Goal: Transaction & Acquisition: Download file/media

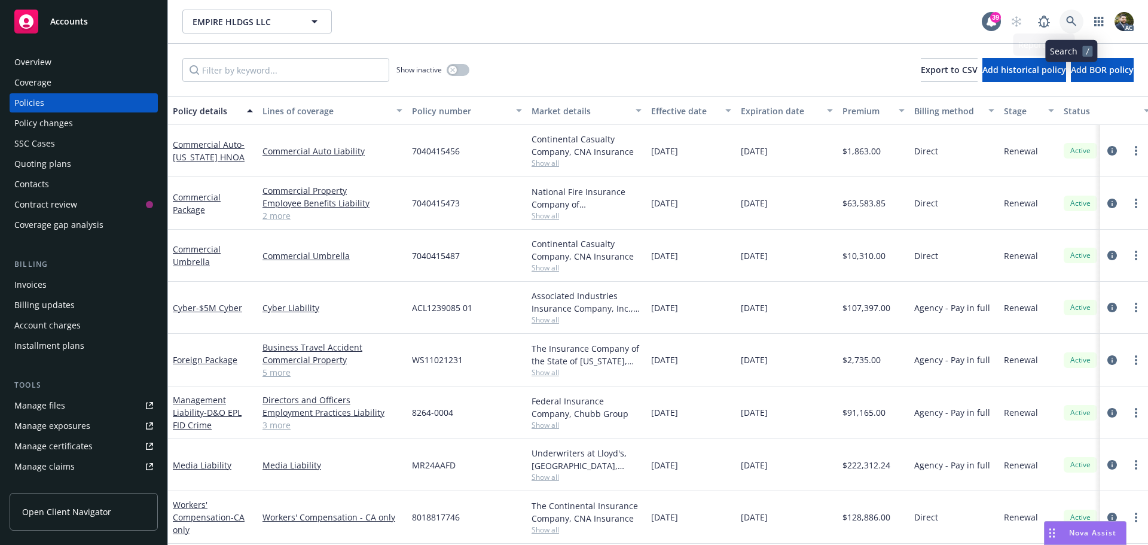
click at [1065, 19] on link at bounding box center [1071, 22] width 24 height 24
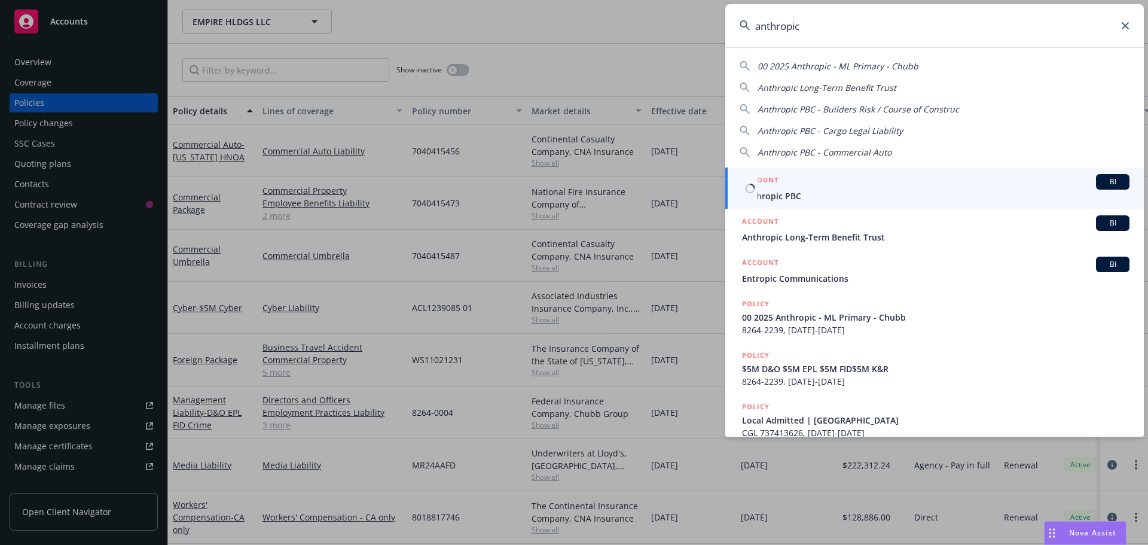
type input "anthropic"
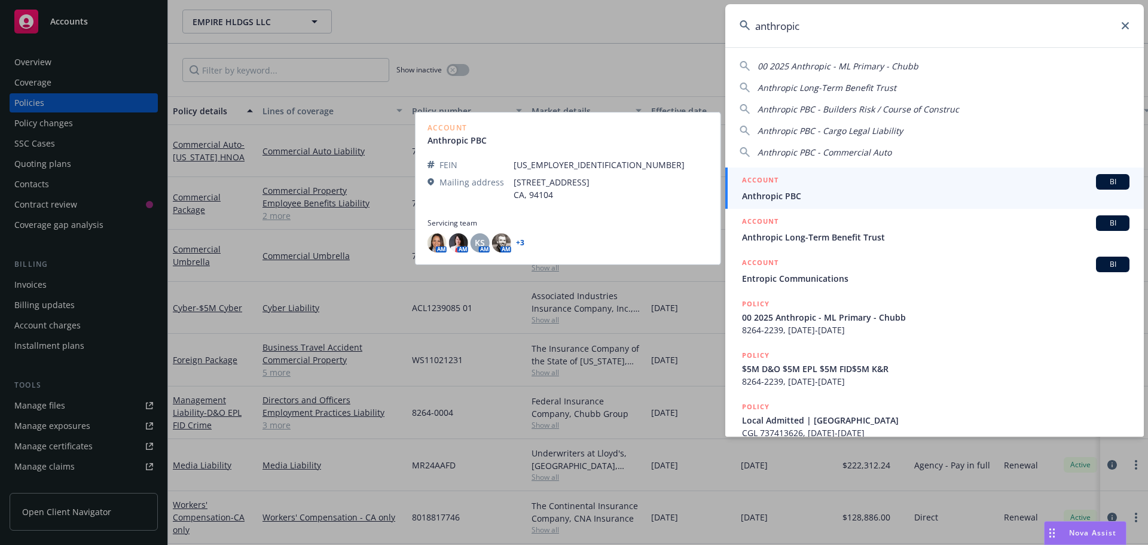
click at [836, 199] on span "Anthropic PBC" at bounding box center [935, 195] width 387 height 13
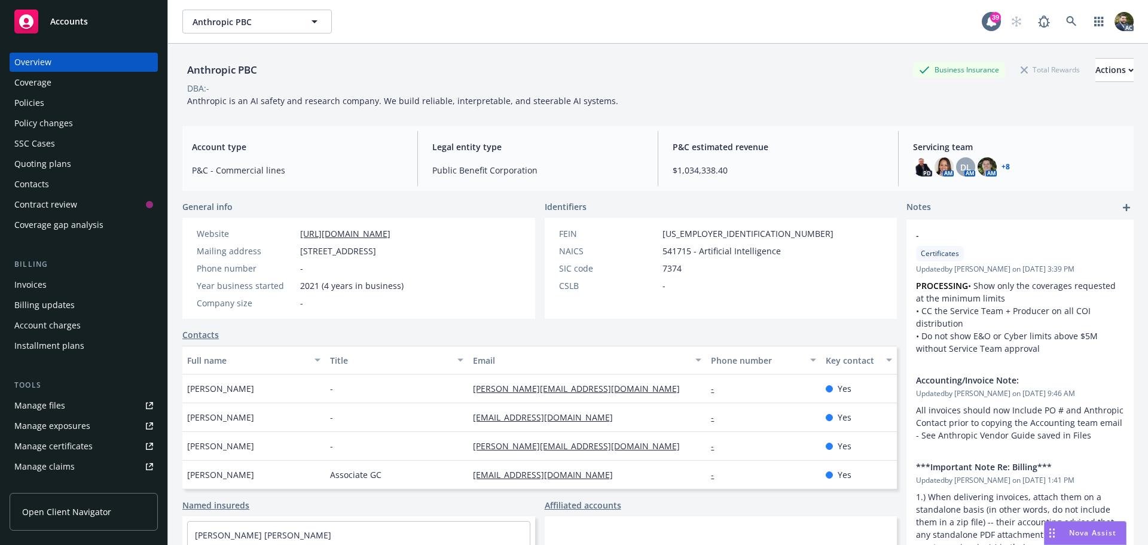
click at [61, 97] on div "Policies" at bounding box center [83, 102] width 139 height 19
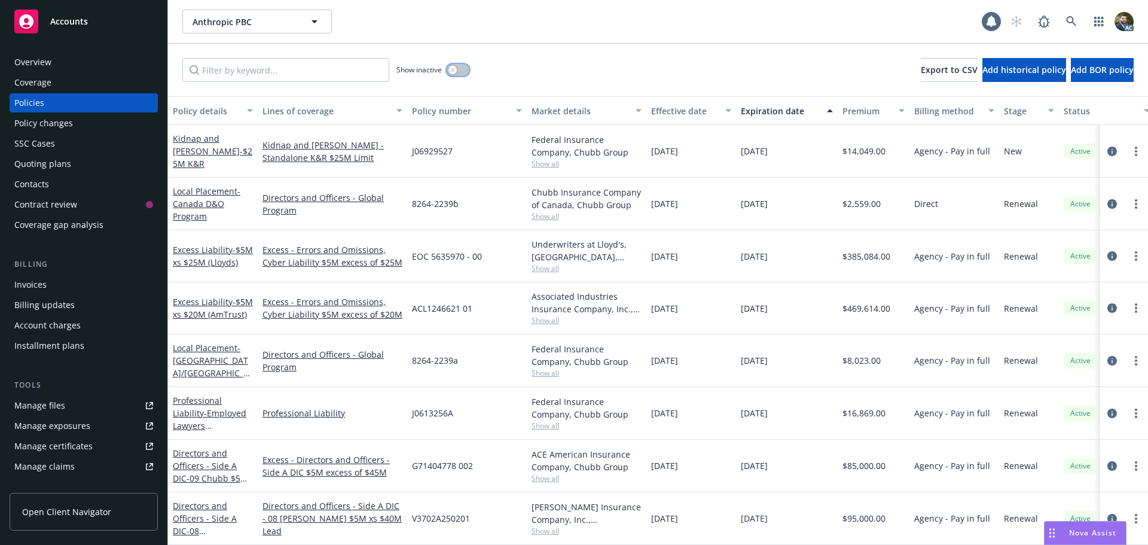
click at [465, 70] on button "button" at bounding box center [457, 70] width 23 height 12
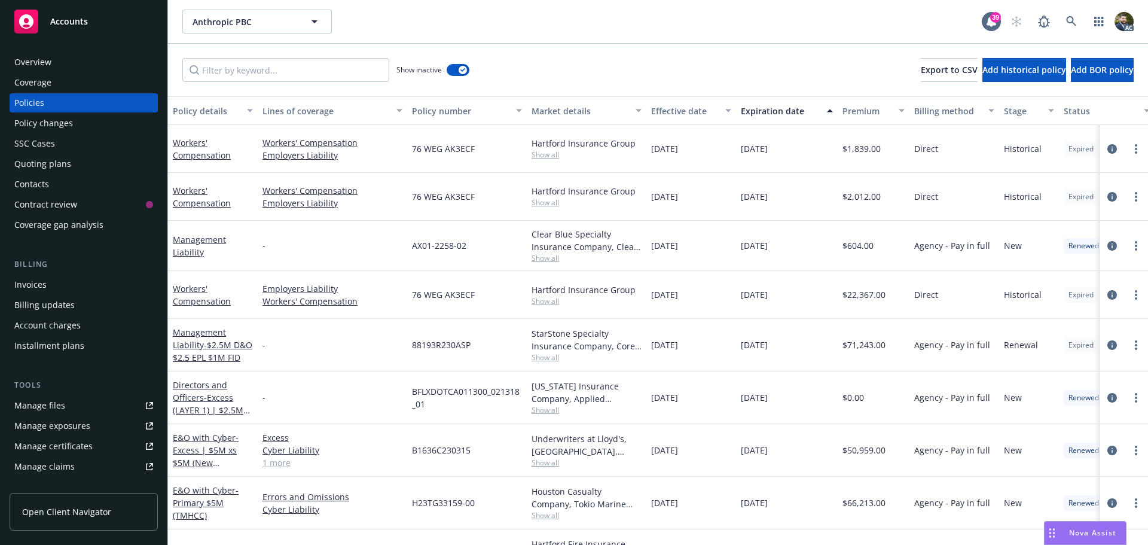
click at [207, 117] on button "Policy details" at bounding box center [213, 110] width 90 height 29
click at [207, 112] on div "Policy details" at bounding box center [206, 111] width 67 height 13
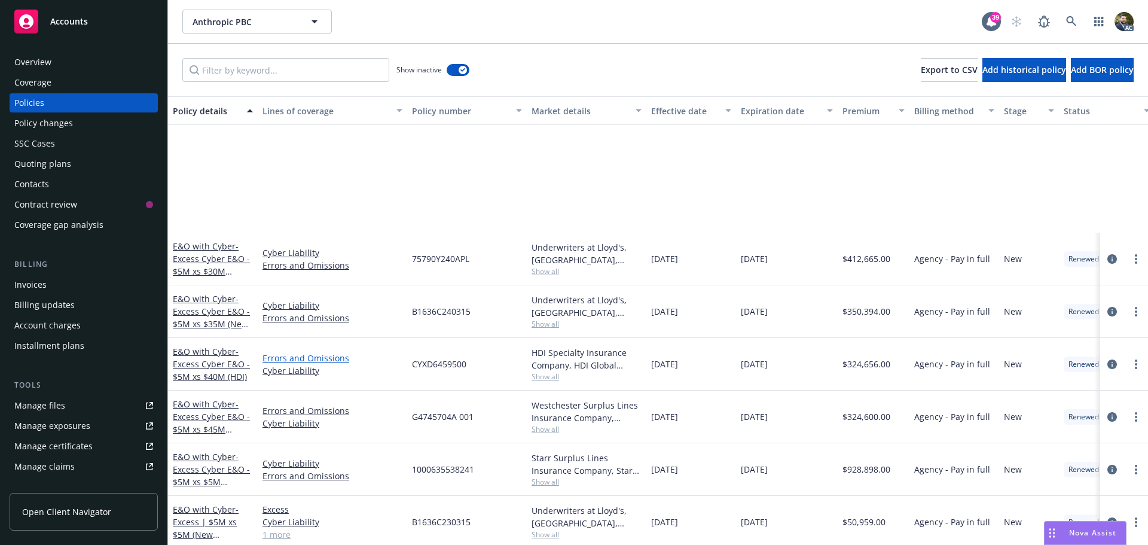
scroll to position [1793, 0]
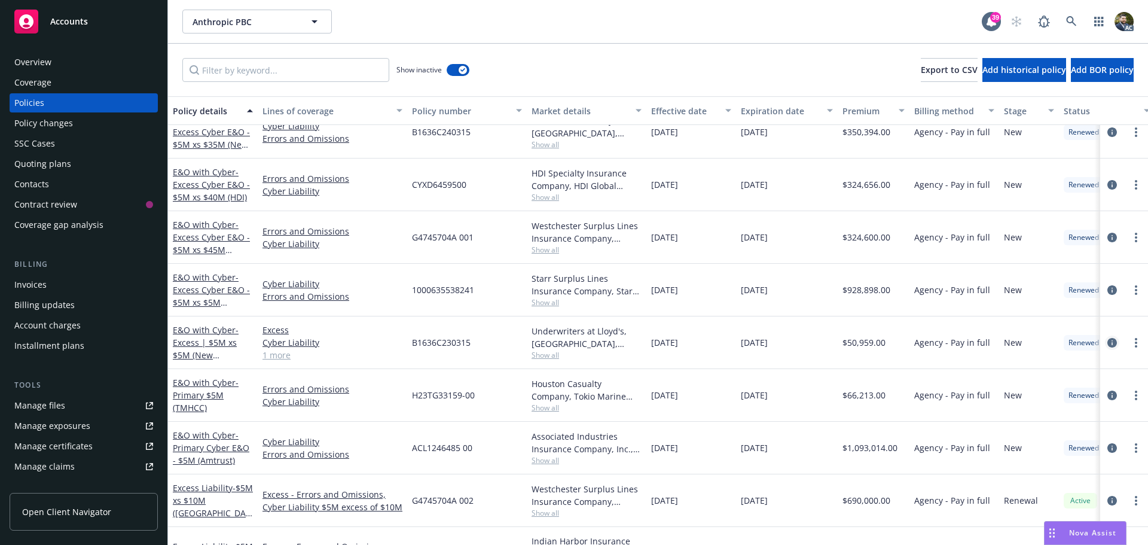
click at [1107, 344] on icon "circleInformation" at bounding box center [1112, 343] width 10 height 10
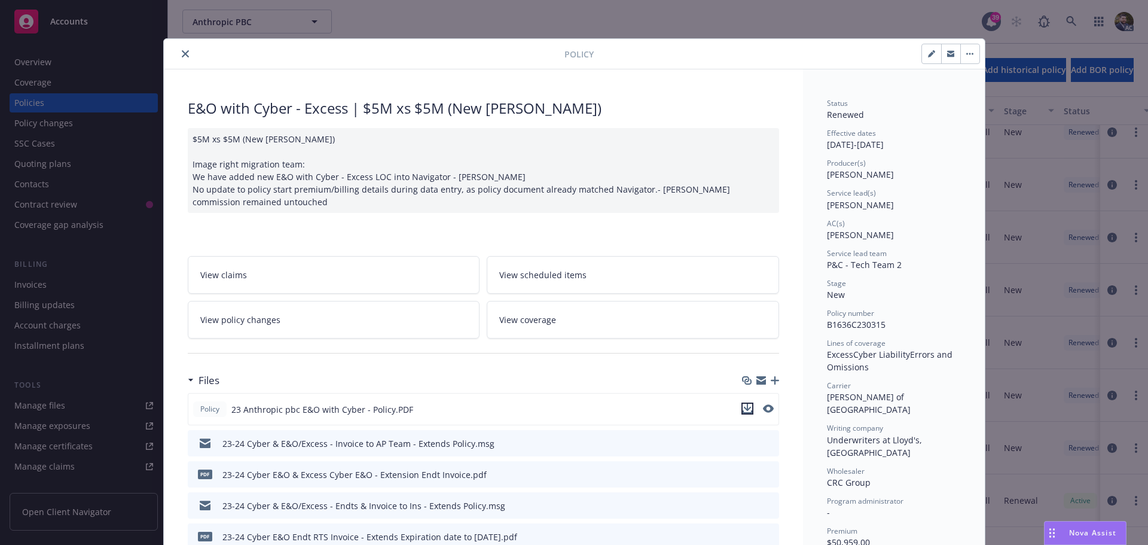
click at [742, 408] on icon "download file" at bounding box center [747, 408] width 10 height 10
